Goal: Information Seeking & Learning: Learn about a topic

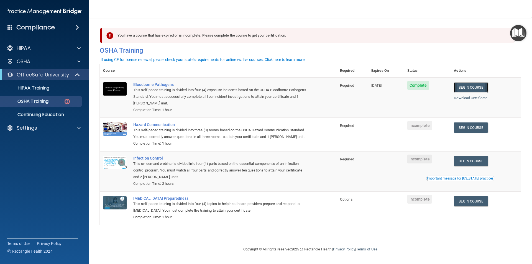
click at [479, 91] on link "Begin Course" at bounding box center [471, 87] width 34 height 10
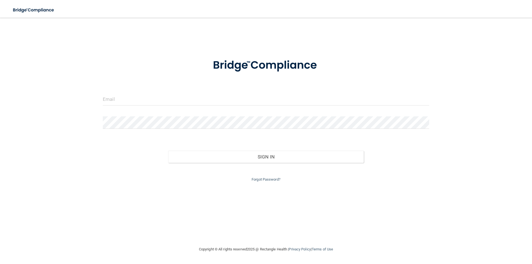
click at [251, 110] on form "Invalid email/password. You don't have permission to access that page. Sign In …" at bounding box center [266, 117] width 326 height 132
click at [251, 99] on input "email" at bounding box center [266, 99] width 326 height 12
type input "[EMAIL_ADDRESS][DOMAIN_NAME]"
click at [172, 113] on form "jennifercruz869@gmail.com Invalid email/password. You don't have permission to …" at bounding box center [266, 117] width 326 height 132
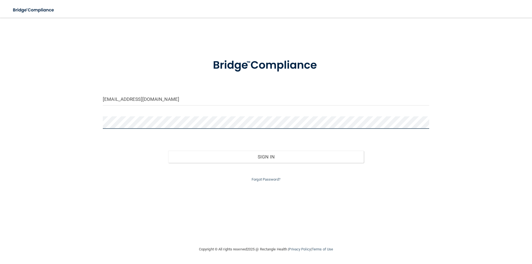
click at [168, 151] on button "Sign In" at bounding box center [266, 157] width 196 height 12
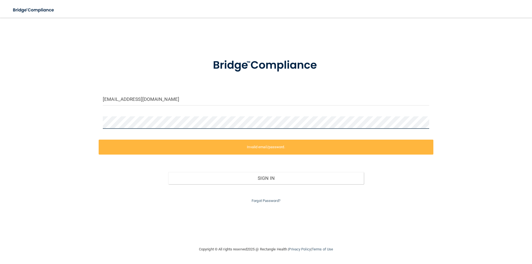
click at [17, 92] on div "jennifercruz869@gmail.com Invalid email/password. You don't have permission to …" at bounding box center [266, 131] width 510 height 217
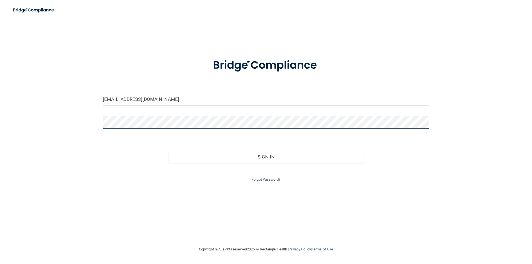
click at [168, 151] on button "Sign In" at bounding box center [266, 157] width 196 height 12
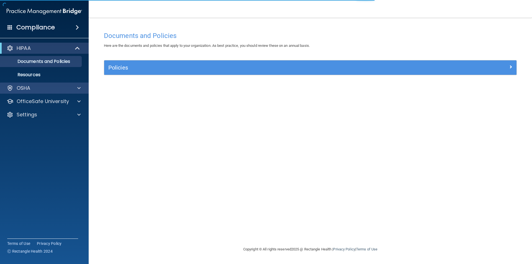
click at [26, 92] on div "OSHA" at bounding box center [44, 88] width 89 height 11
click at [75, 90] on div at bounding box center [78, 88] width 14 height 7
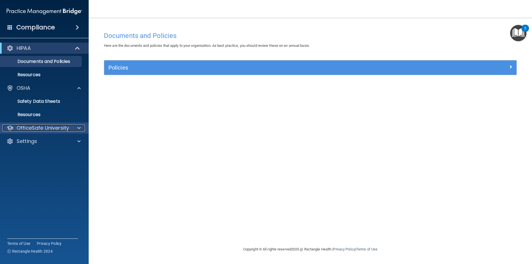
click at [35, 131] on p "OfficeSafe University" at bounding box center [43, 128] width 52 height 7
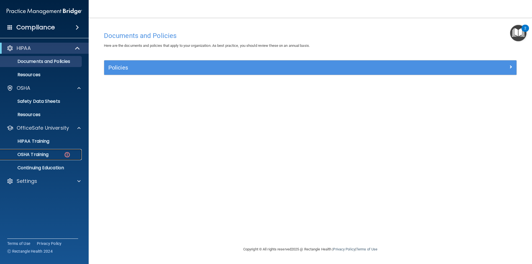
click at [31, 158] on link "OSHA Training" at bounding box center [37, 154] width 87 height 11
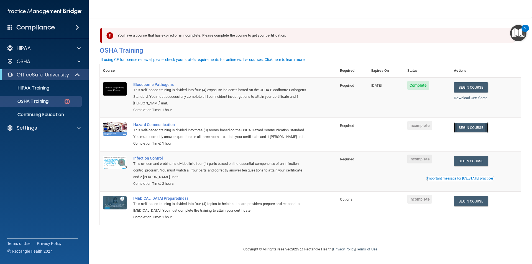
click at [473, 131] on link "Begin Course" at bounding box center [471, 127] width 34 height 10
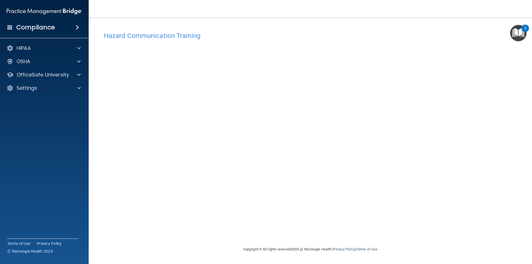
click at [40, 67] on div "HIPAA Documents and Policies Report an Incident Business Associates Emergency P…" at bounding box center [44, 69] width 89 height 58
click at [82, 78] on div at bounding box center [78, 74] width 14 height 7
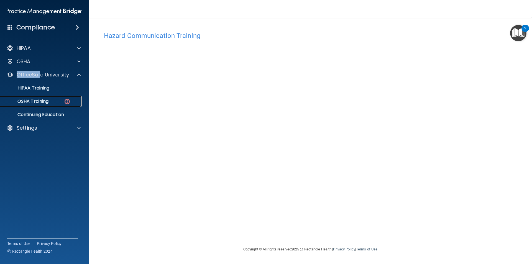
click at [39, 102] on p "OSHA Training" at bounding box center [26, 102] width 45 height 6
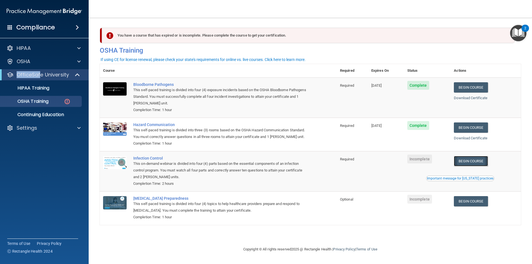
click at [467, 161] on link "Begin Course" at bounding box center [471, 161] width 34 height 10
click at [56, 103] on div "OSHA Training" at bounding box center [42, 102] width 76 height 6
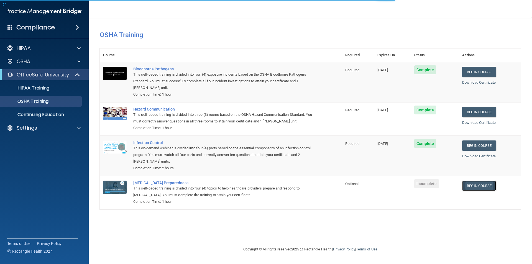
click at [471, 187] on link "Begin Course" at bounding box center [479, 186] width 34 height 10
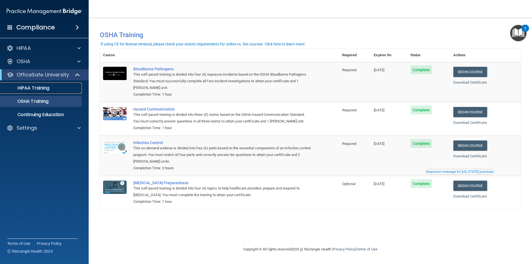
click at [31, 90] on p "HIPAA Training" at bounding box center [27, 88] width 46 height 6
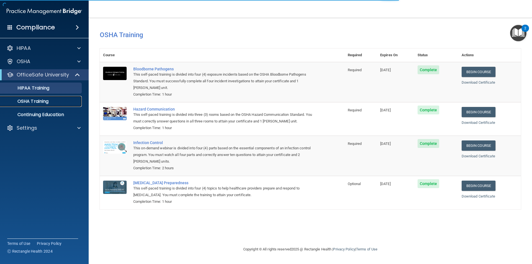
click at [31, 97] on link "OSHA Training" at bounding box center [37, 101] width 87 height 11
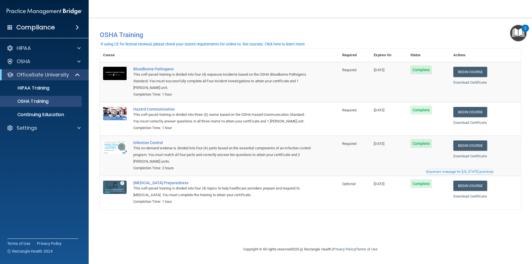
click at [462, 173] on div "Important message for [US_STATE] practices" at bounding box center [459, 171] width 66 height 3
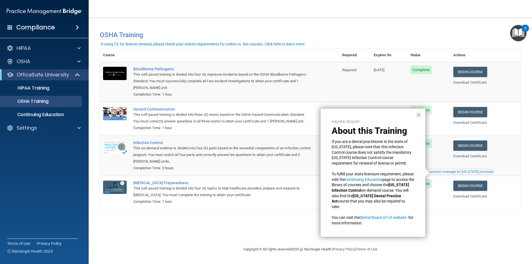
click at [410, 120] on p "Helper Tooltip" at bounding box center [373, 122] width 83 height 5
click at [414, 115] on div "Helper Tooltip About this Training If you are a dental practitioner in the stat…" at bounding box center [372, 172] width 105 height 129
click at [418, 115] on button "×" at bounding box center [418, 114] width 5 height 9
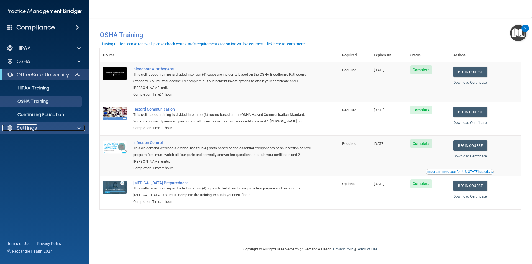
click at [38, 126] on div "Settings" at bounding box center [36, 128] width 69 height 7
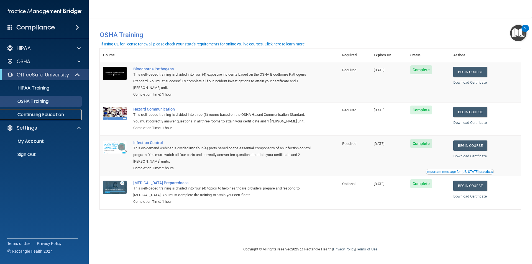
click at [38, 118] on link "Continuing Education" at bounding box center [37, 114] width 87 height 11
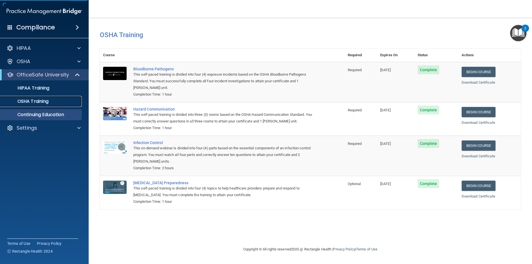
click at [38, 102] on p "OSHA Training" at bounding box center [26, 102] width 45 height 6
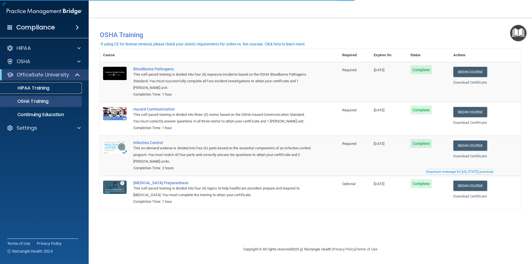
click at [37, 93] on link "HIPAA Training" at bounding box center [37, 88] width 87 height 11
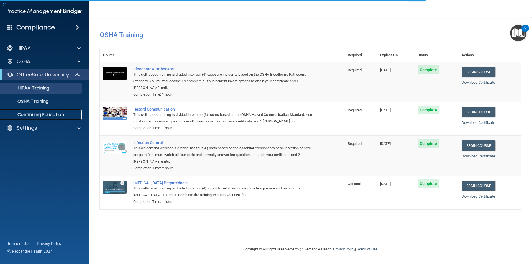
click at [45, 112] on p "Continuing Education" at bounding box center [42, 115] width 76 height 6
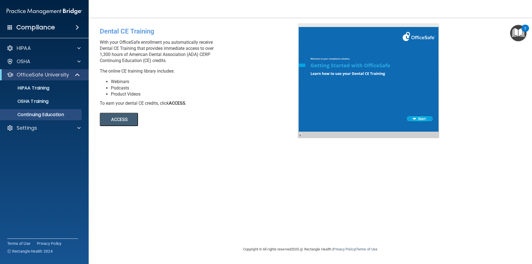
click at [106, 120] on button "ACCESS" at bounding box center [119, 119] width 38 height 13
click at [13, 104] on p "OSHA Training" at bounding box center [26, 102] width 45 height 6
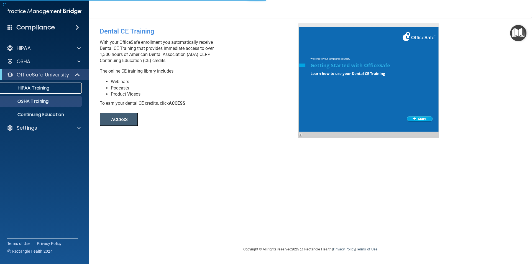
click at [30, 89] on p "HIPAA Training" at bounding box center [27, 88] width 46 height 6
